Goal: Information Seeking & Learning: Learn about a topic

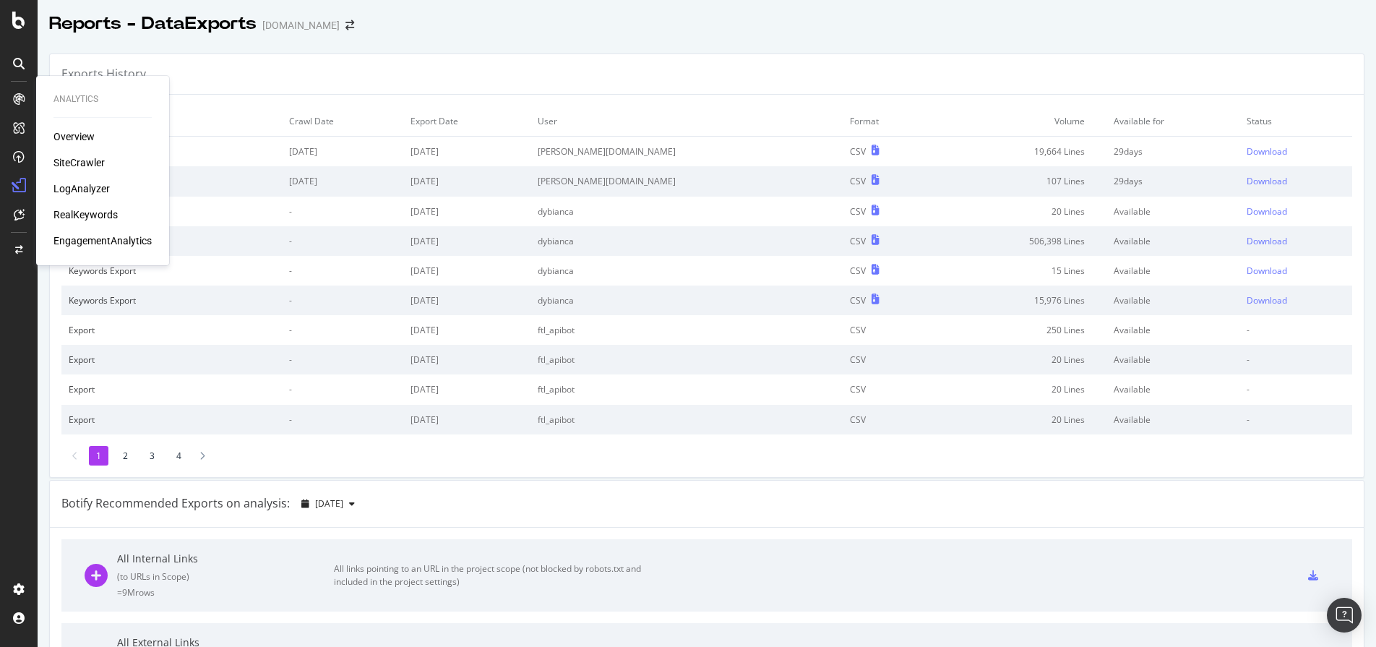
click at [77, 156] on div "SiteCrawler" at bounding box center [78, 162] width 51 height 14
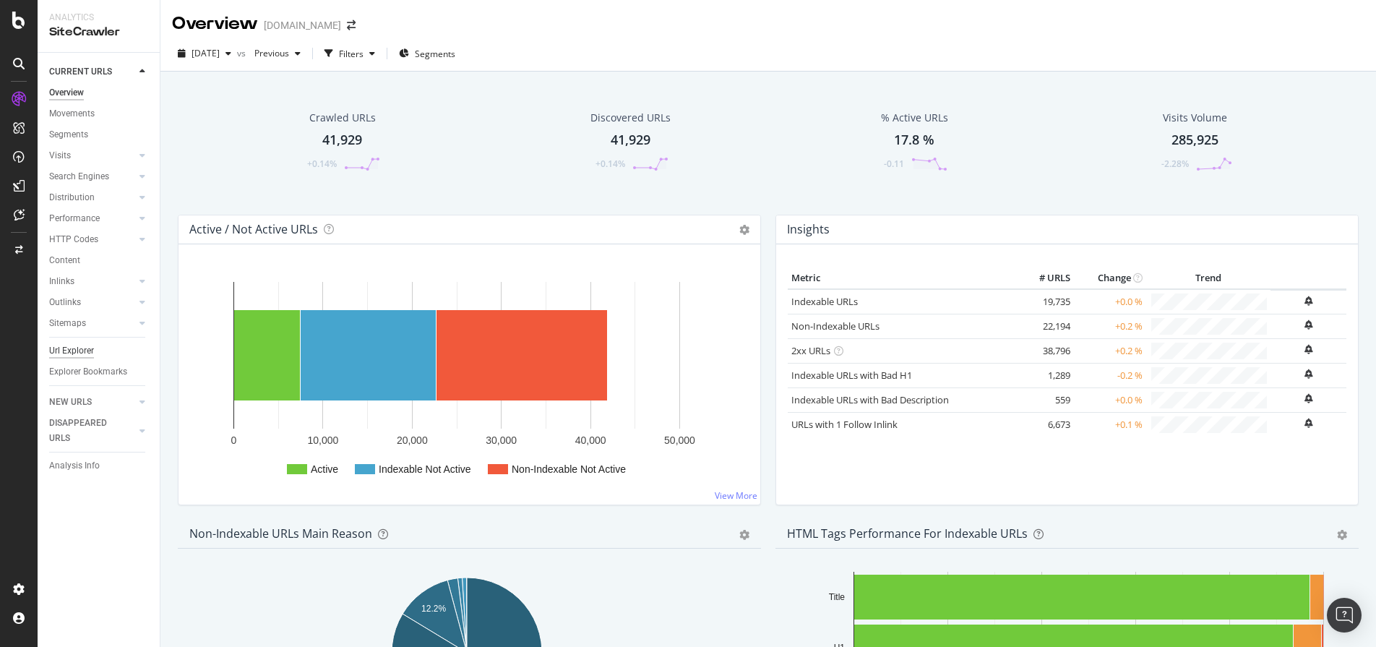
click at [90, 345] on div "Url Explorer" at bounding box center [71, 350] width 45 height 15
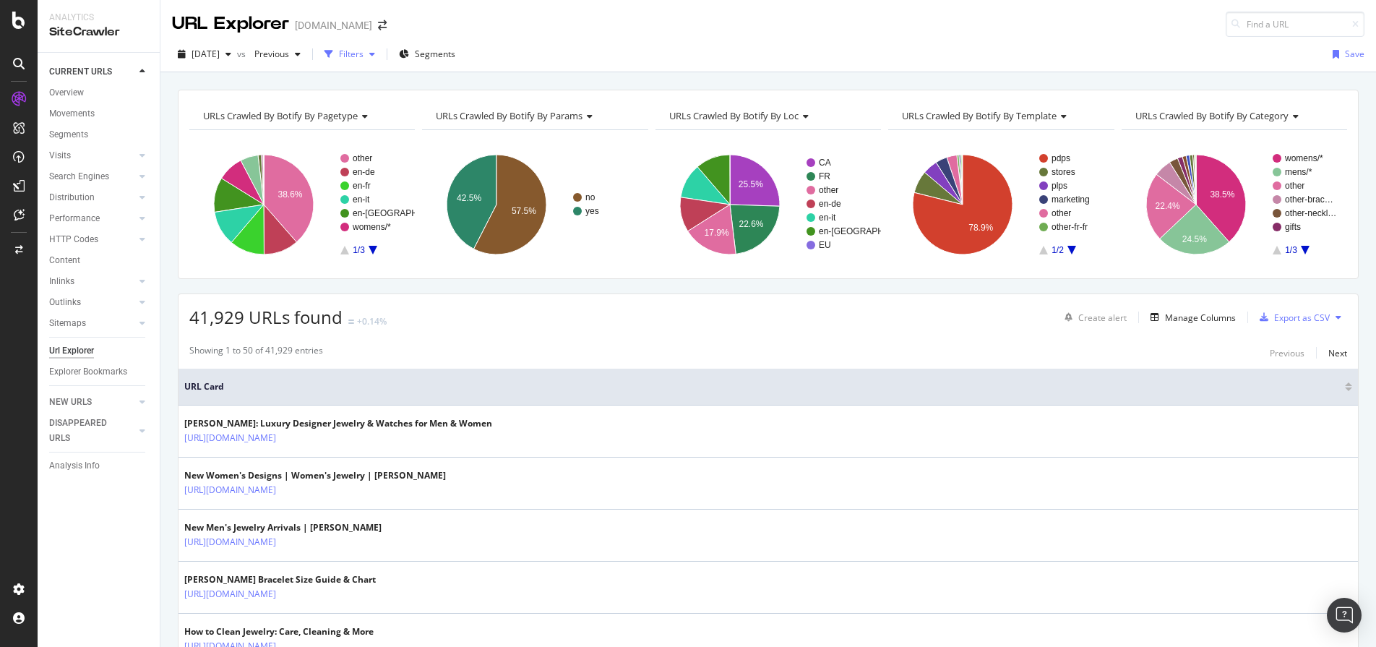
click at [364, 55] on div "Filters" at bounding box center [351, 54] width 25 height 12
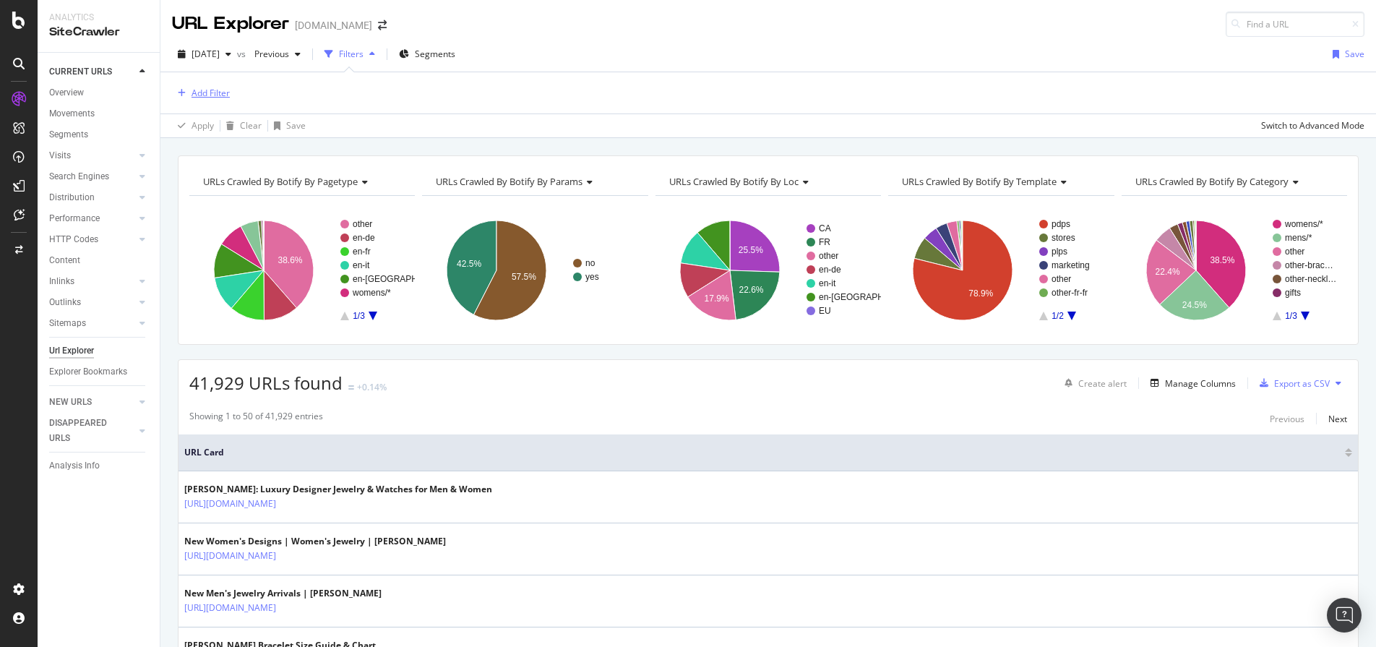
click at [206, 90] on div "Add Filter" at bounding box center [211, 93] width 38 height 12
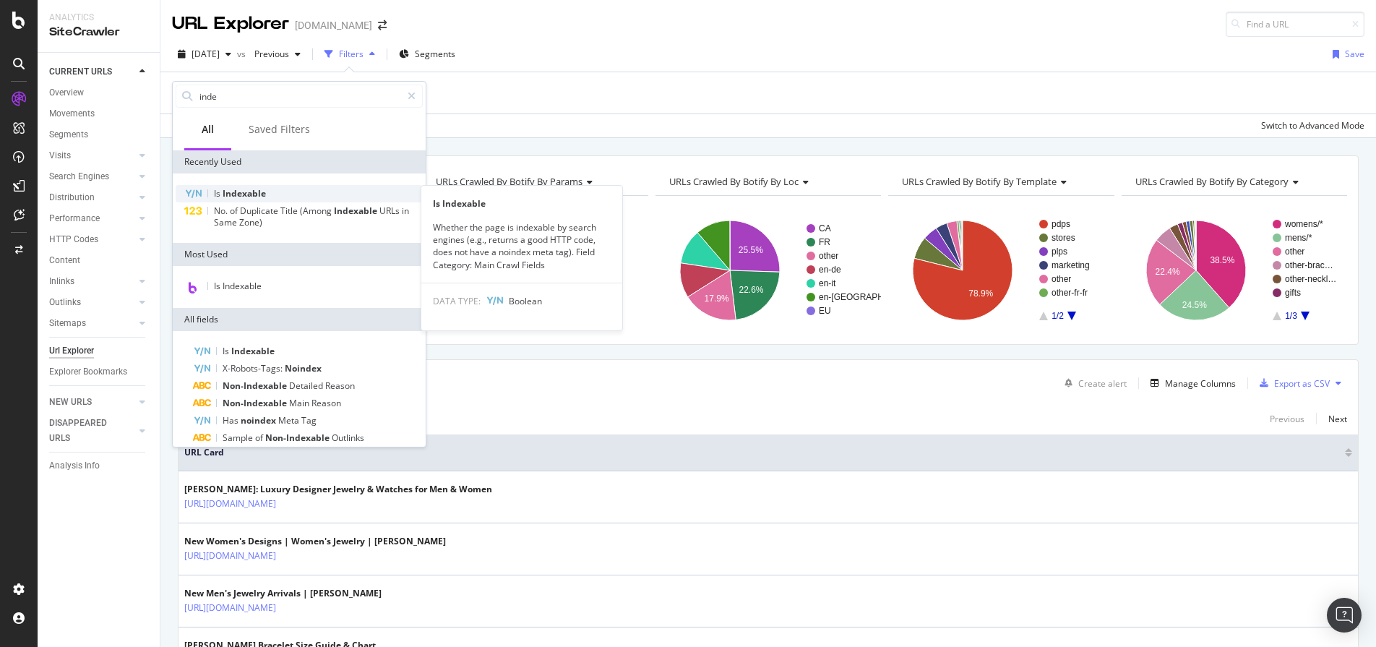
type input "inde"
click at [282, 189] on div "Is Indexable" at bounding box center [299, 193] width 247 height 17
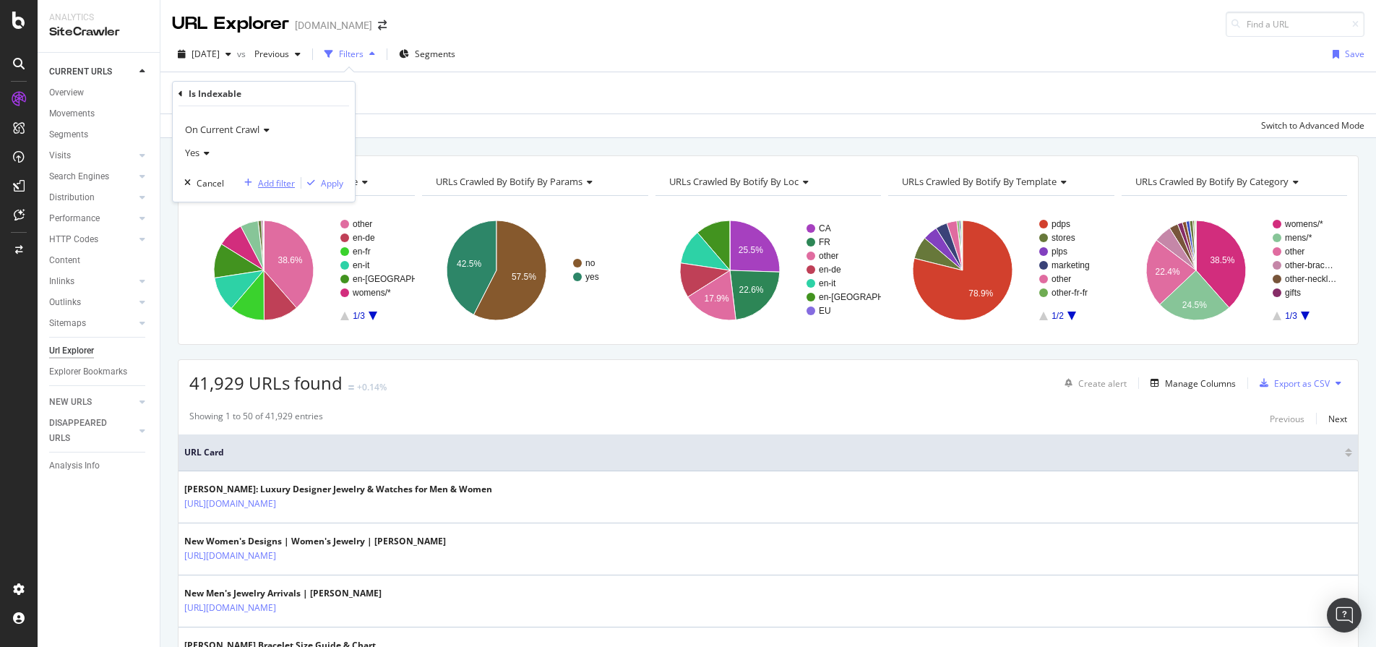
click at [280, 184] on div "Add filter" at bounding box center [276, 183] width 37 height 12
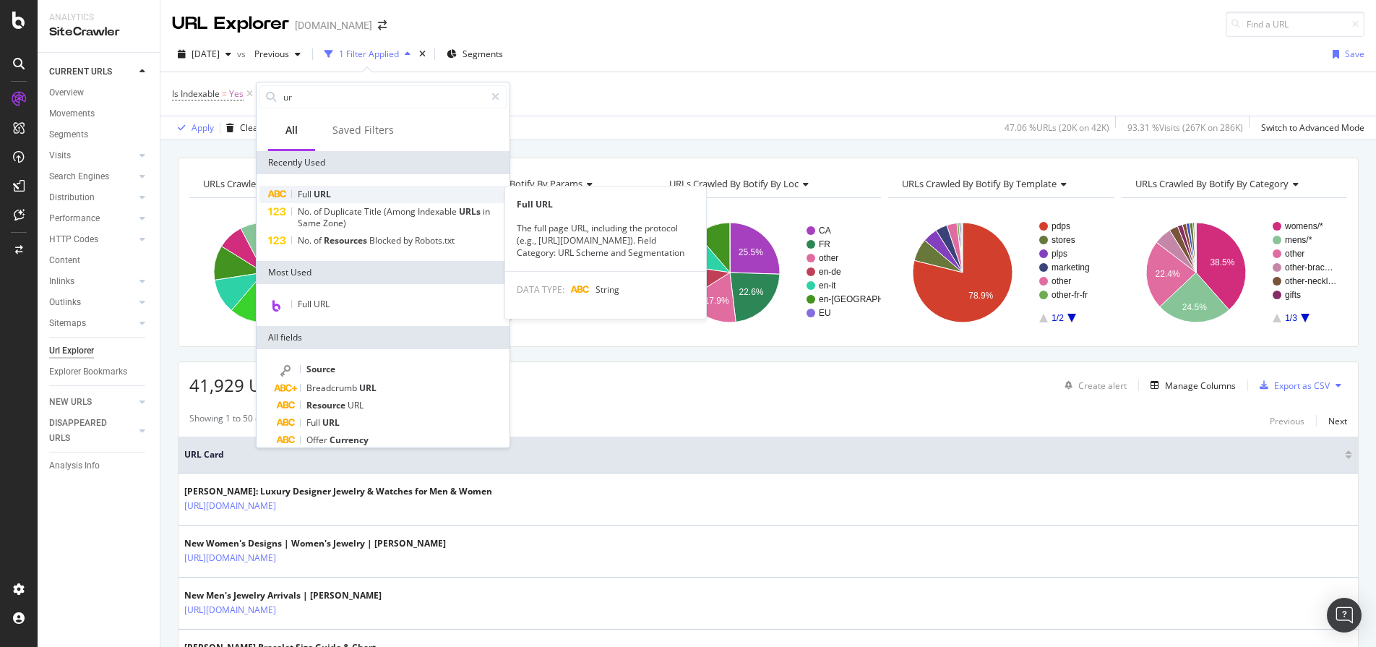
type input "ur"
click at [345, 192] on div "Full URL" at bounding box center [382, 194] width 247 height 17
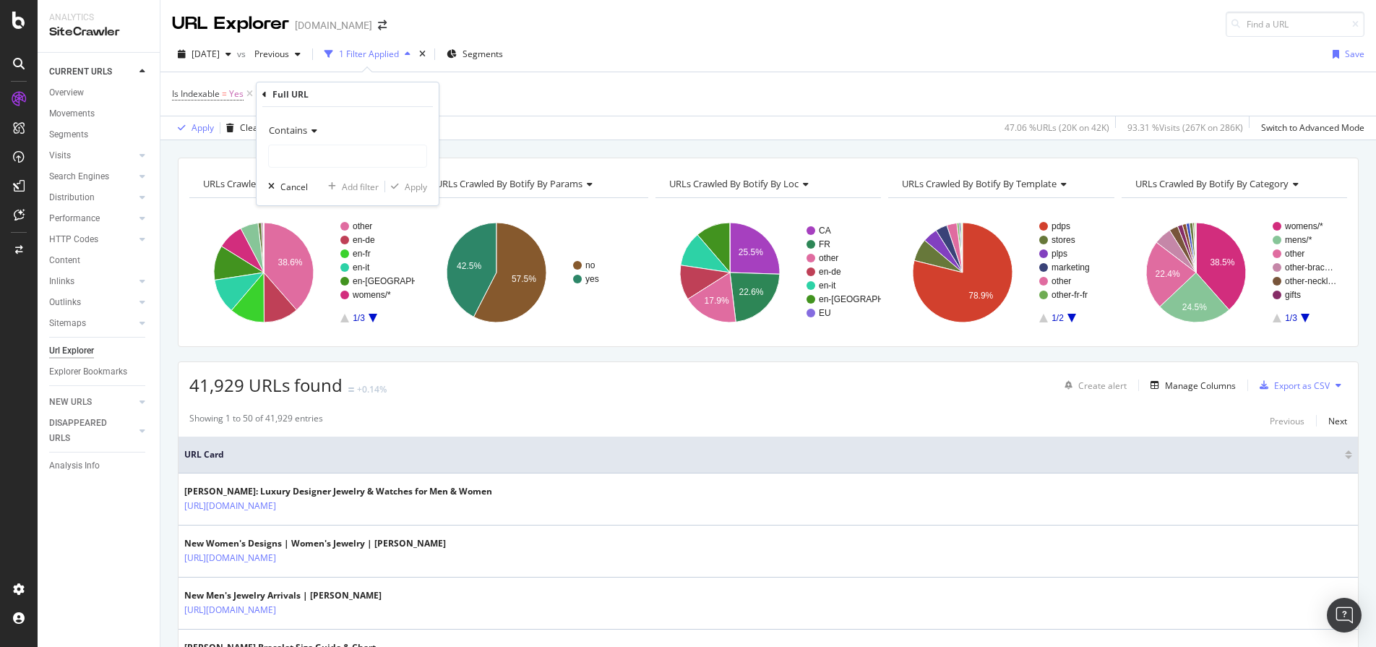
click at [314, 137] on div "Contains" at bounding box center [347, 130] width 159 height 23
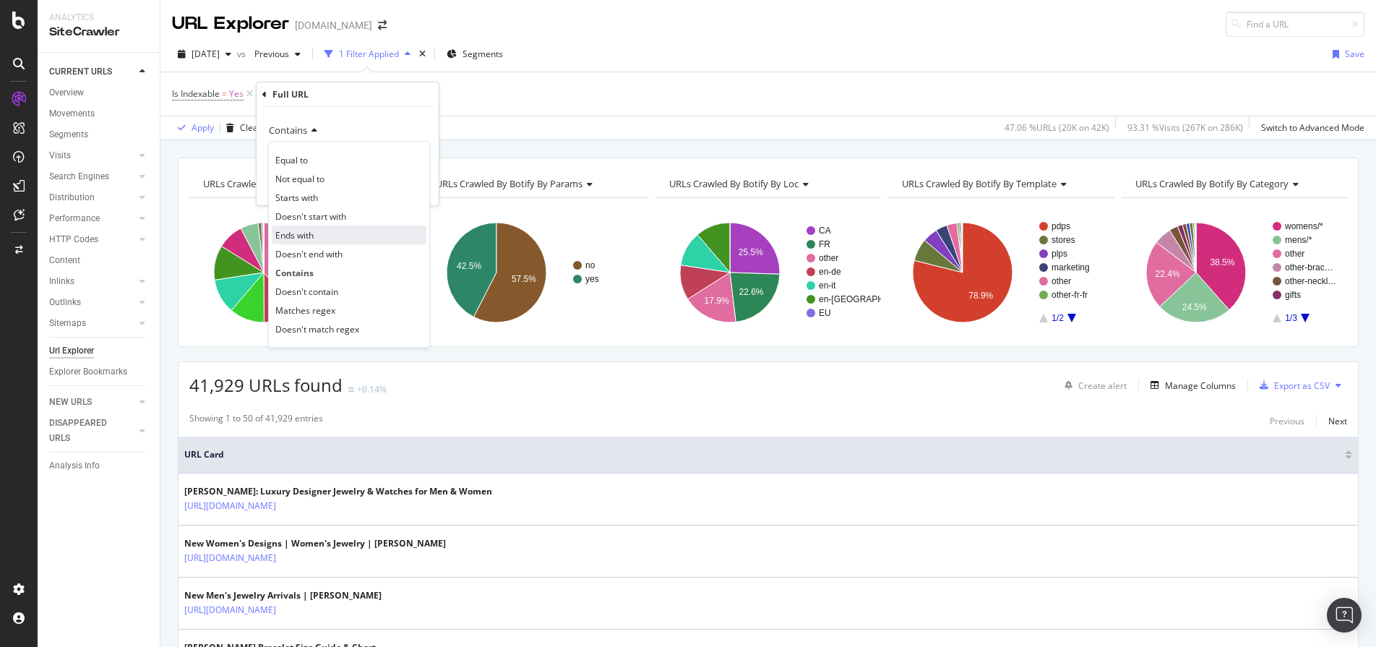
click at [345, 240] on div "Ends with" at bounding box center [349, 235] width 155 height 19
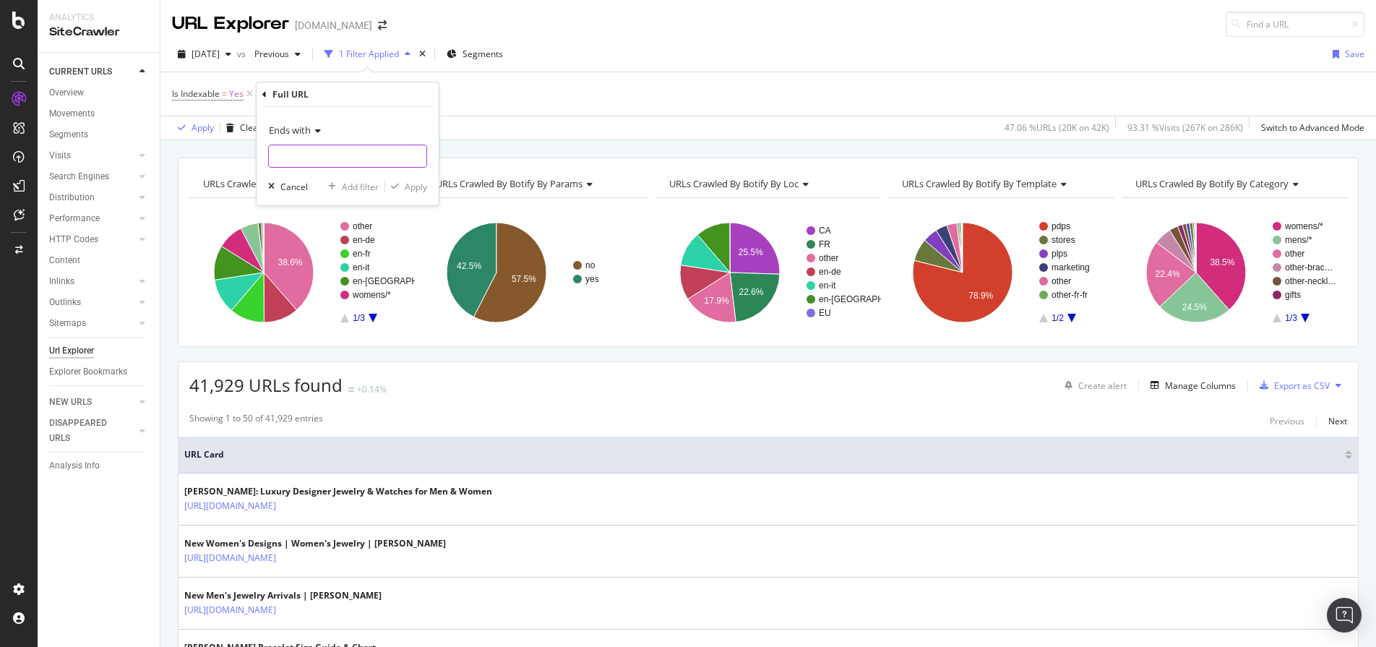
click at [351, 160] on input "text" at bounding box center [348, 156] width 158 height 23
type input "?"
click at [420, 184] on div "Apply" at bounding box center [416, 187] width 22 height 12
